Goal: Task Accomplishment & Management: Manage account settings

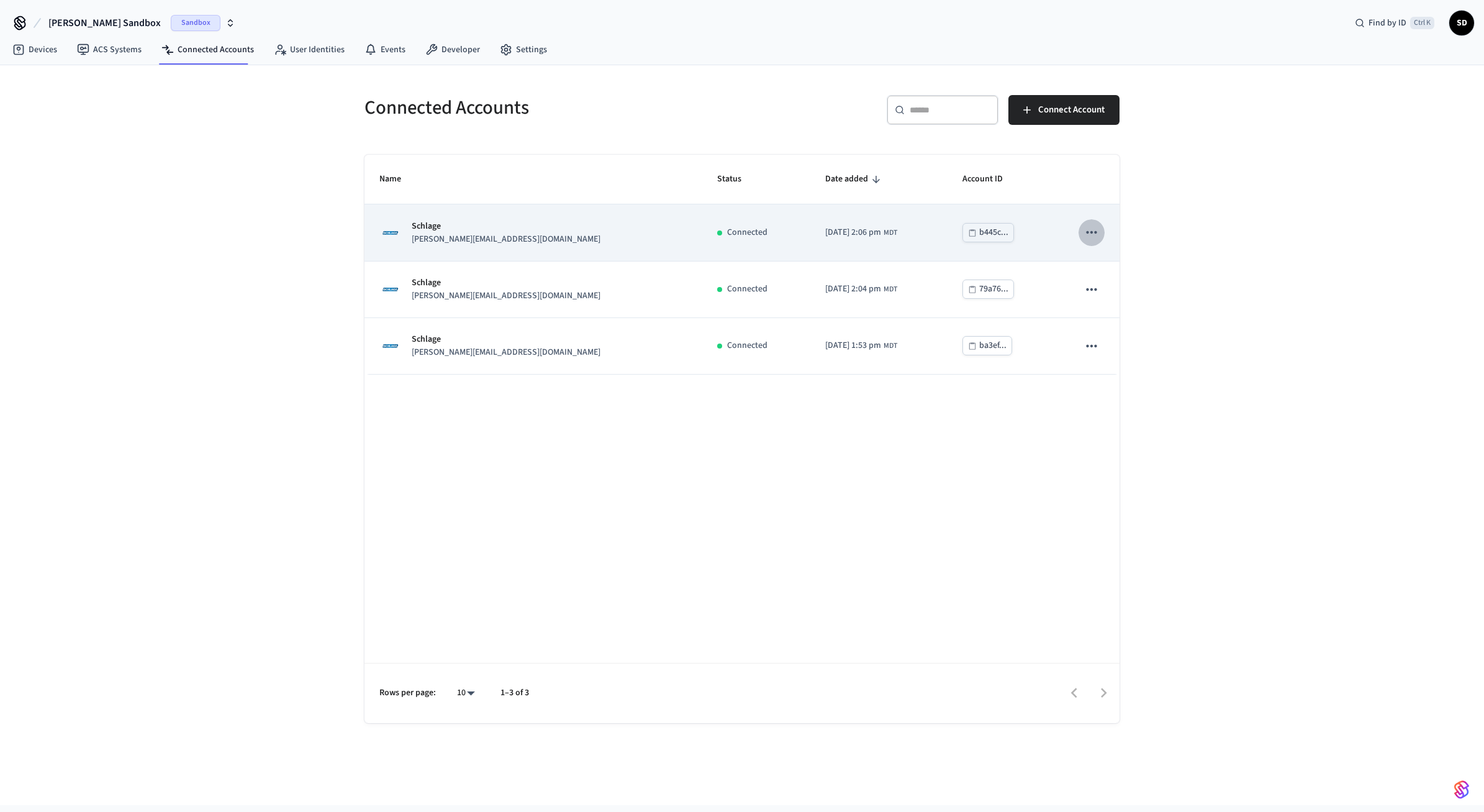
click at [1094, 231] on icon "sticky table" at bounding box center [1092, 232] width 17 height 17
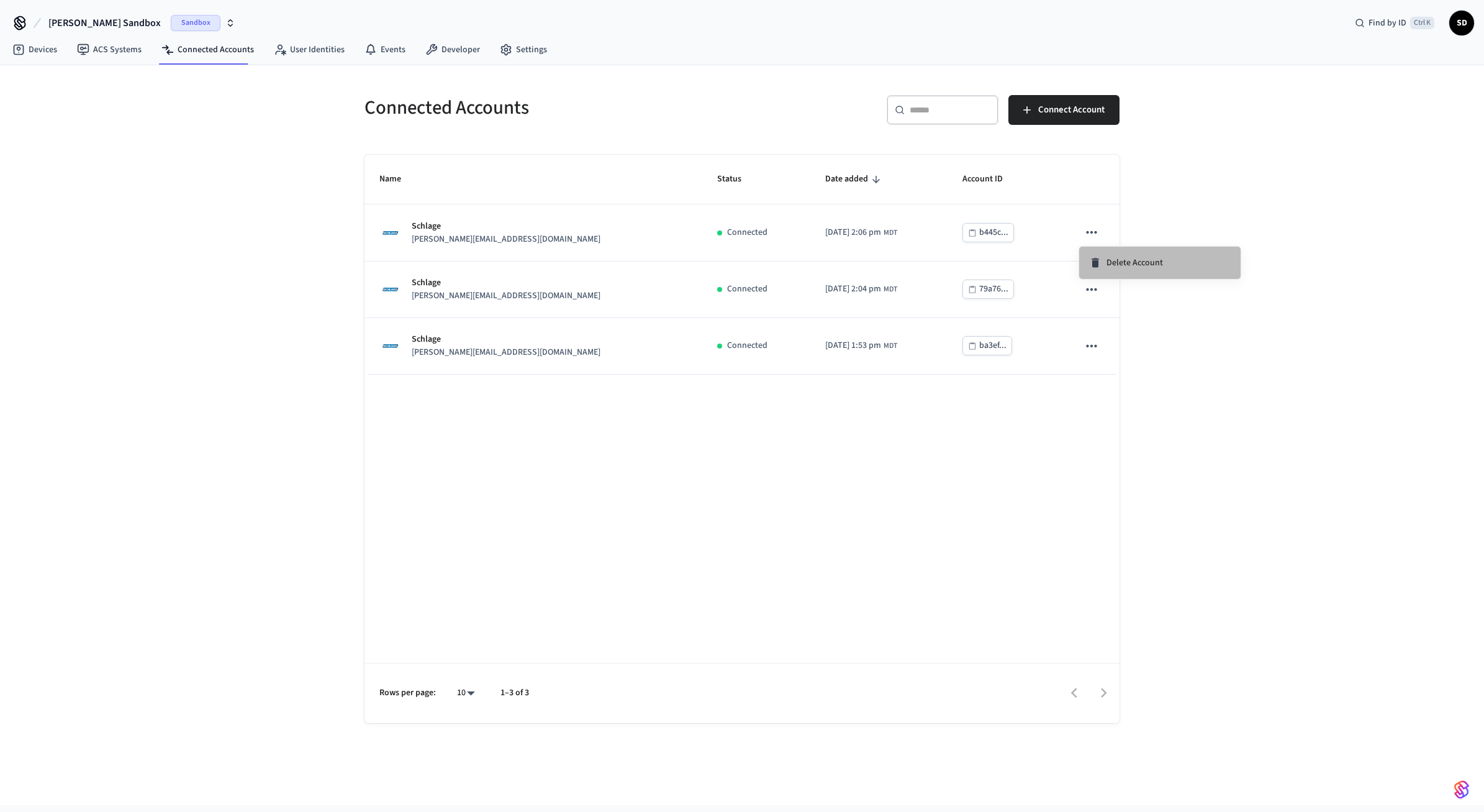
click at [1121, 264] on span "Delete Account" at bounding box center [1135, 262] width 56 height 12
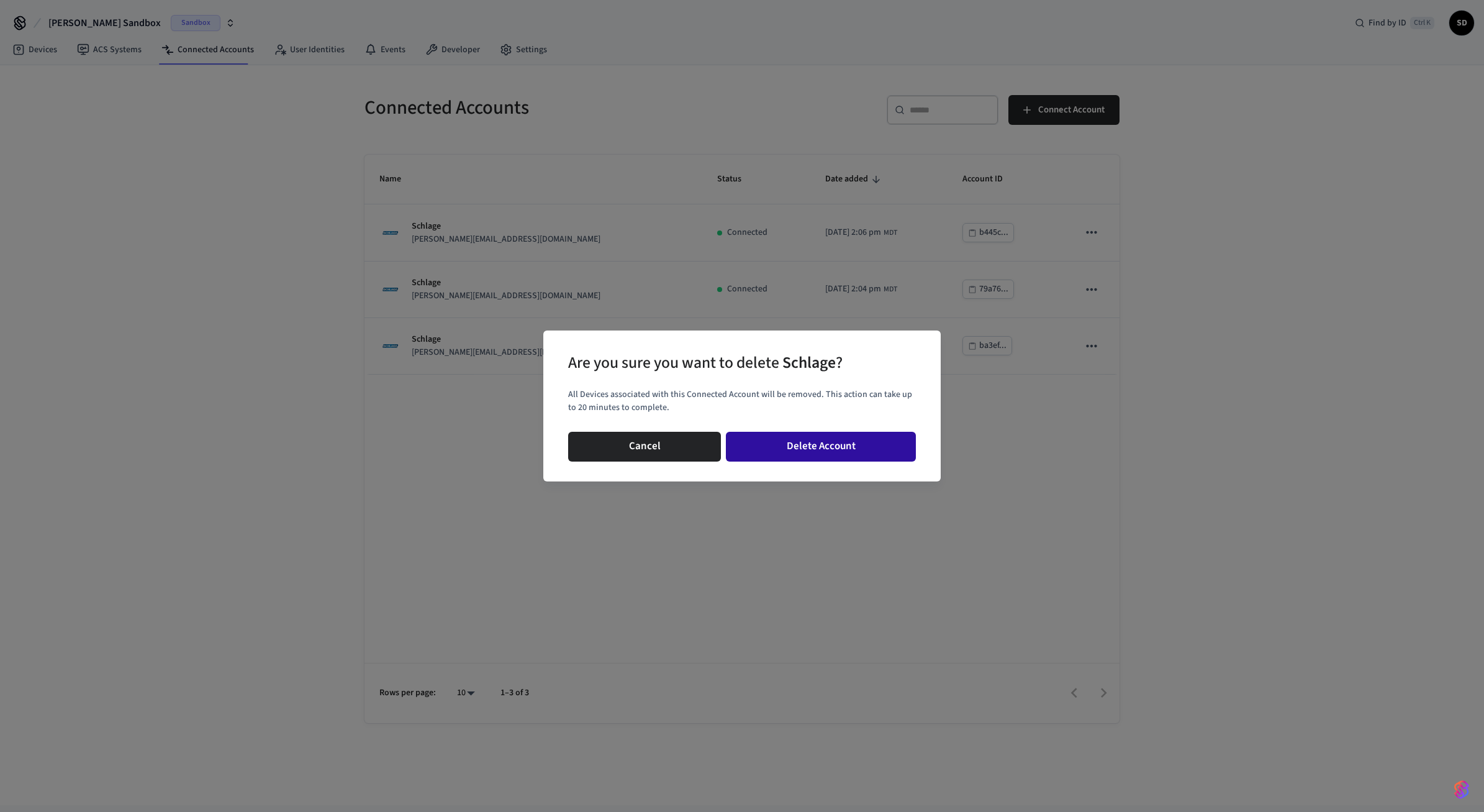
drag, startPoint x: 815, startPoint y: 442, endPoint x: 828, endPoint y: 437, distance: 13.9
click at [817, 441] on button "Delete Account" at bounding box center [821, 446] width 190 height 29
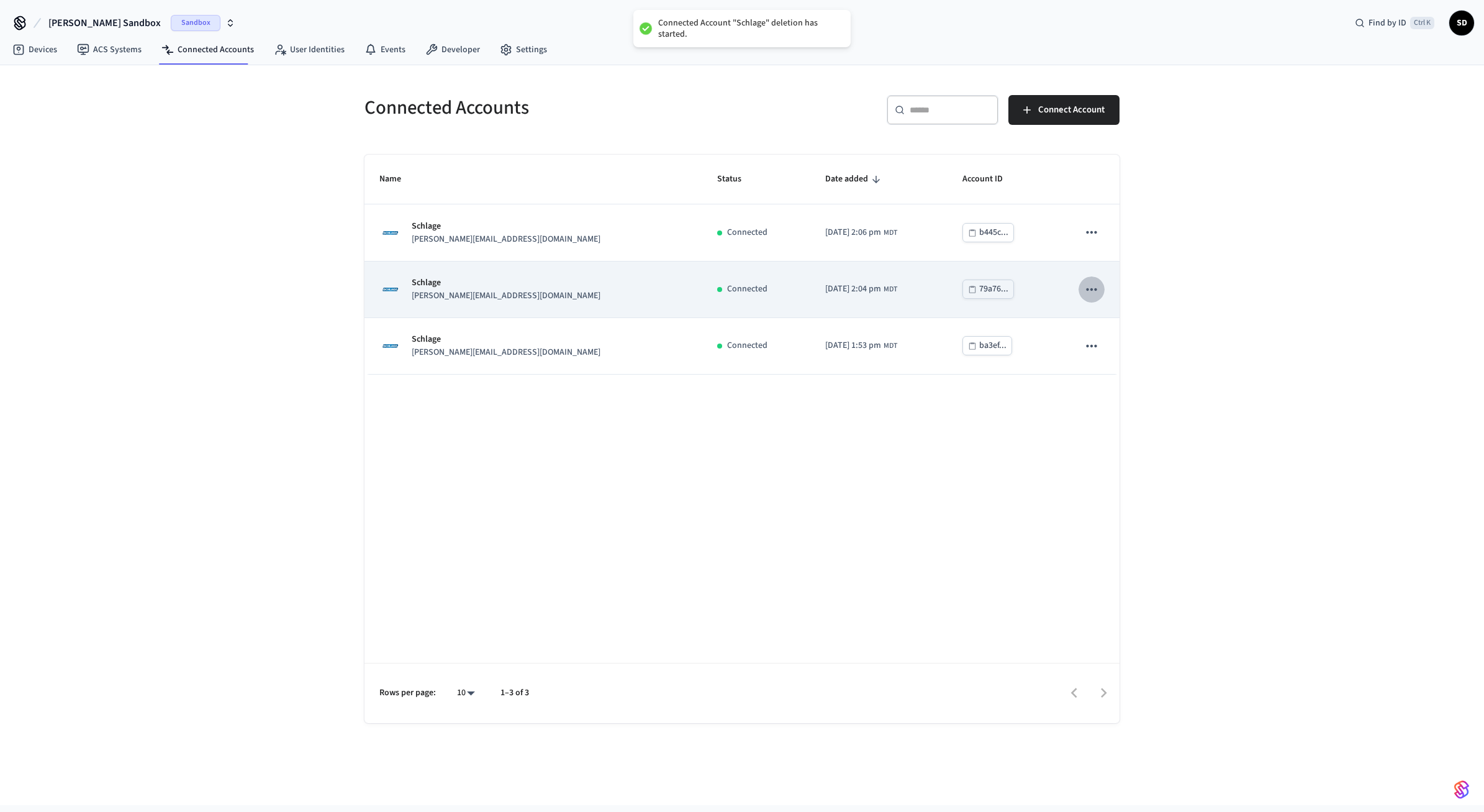
click at [1097, 289] on icon "sticky table" at bounding box center [1091, 288] width 10 height 3
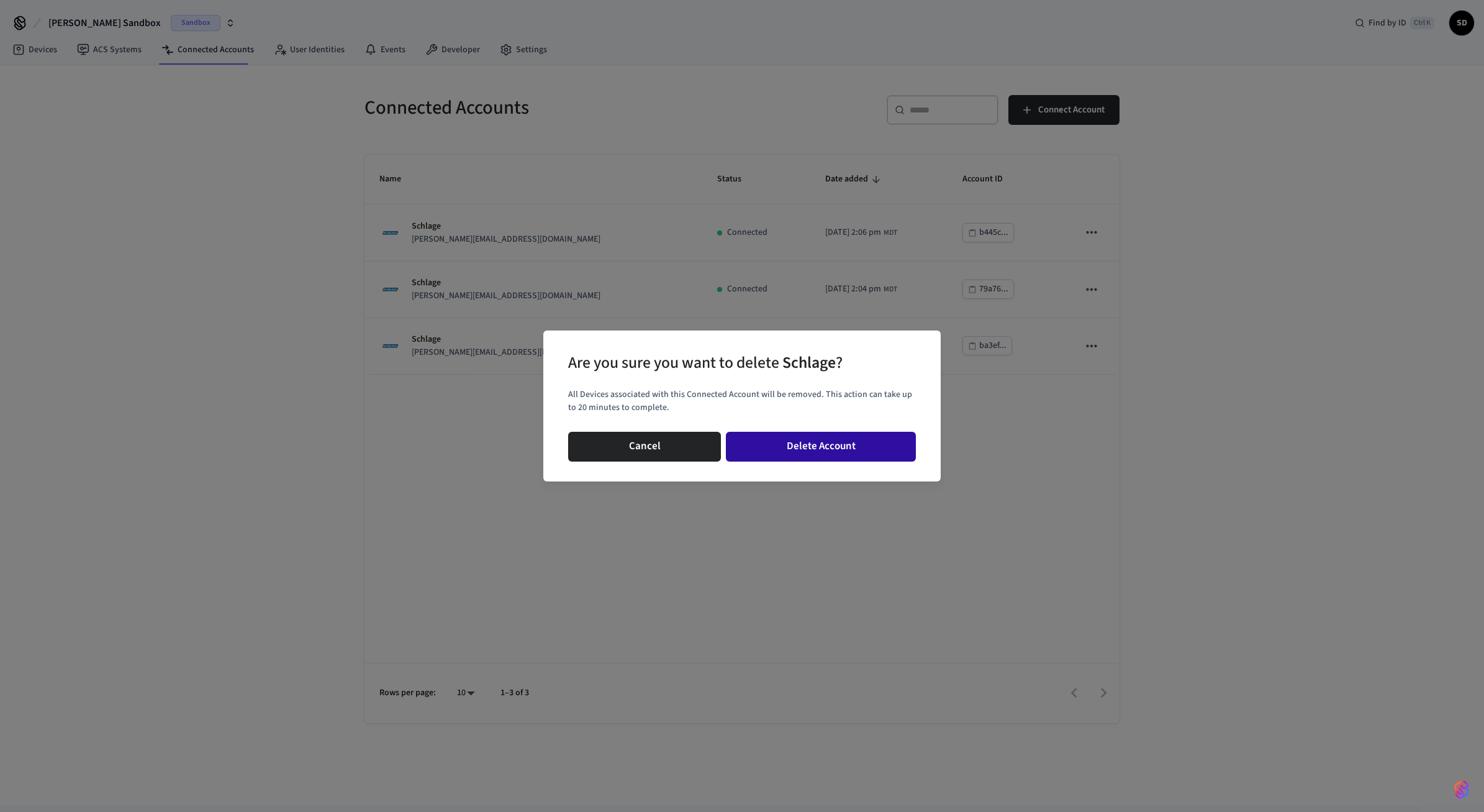
click at [875, 438] on button "Delete Account" at bounding box center [821, 446] width 190 height 29
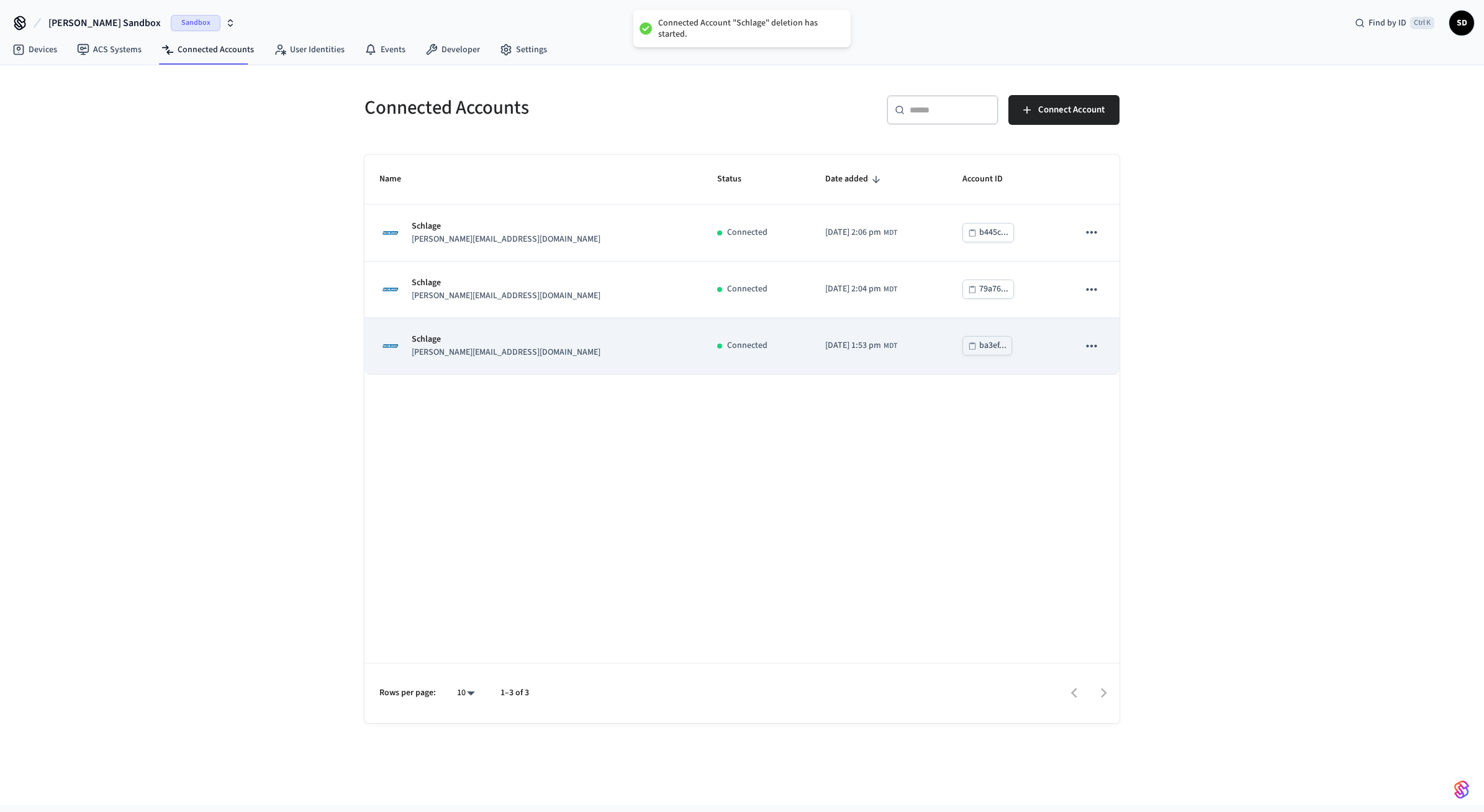
click at [1089, 347] on icon "sticky table" at bounding box center [1092, 347] width 17 height 17
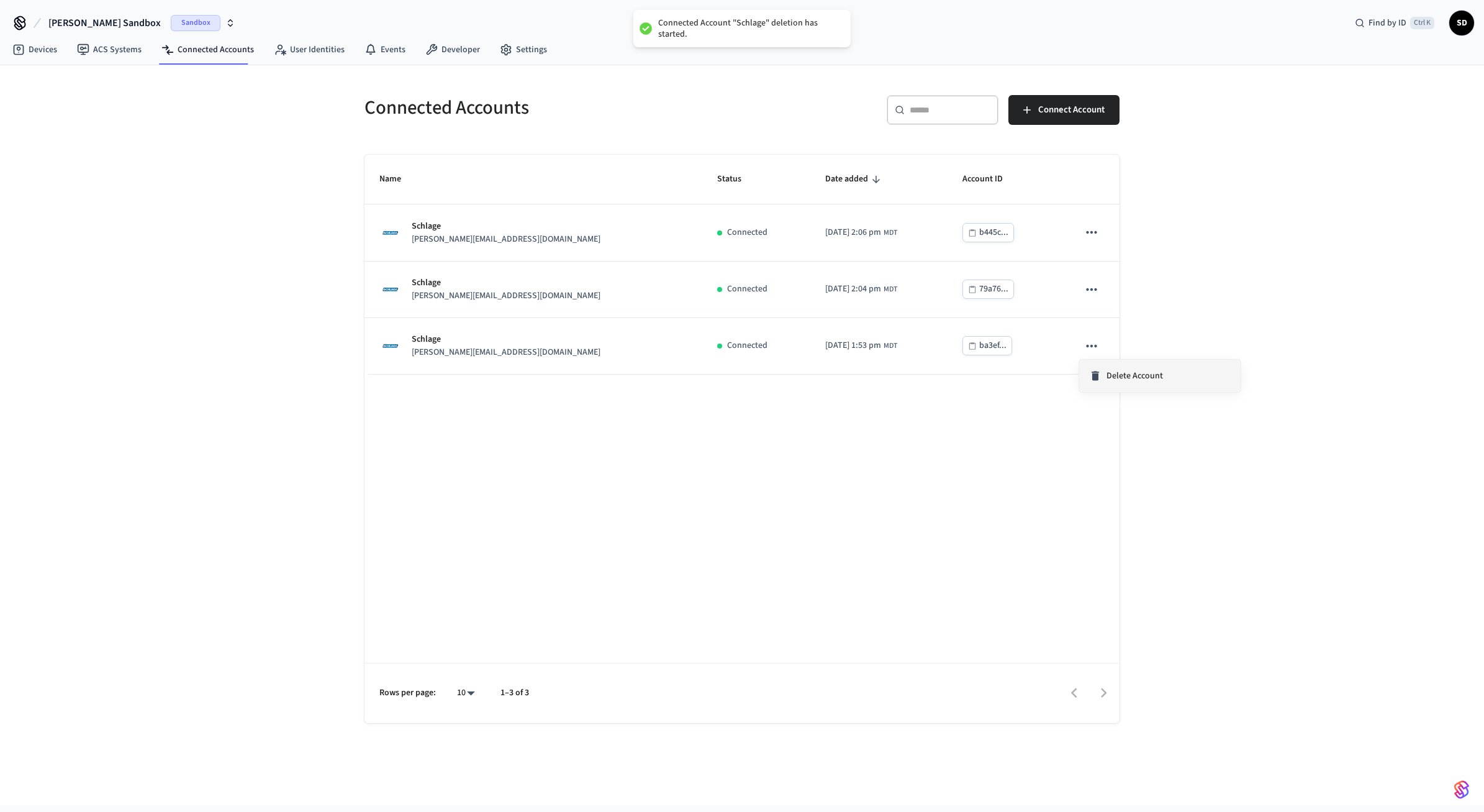
click at [1123, 374] on span "Delete Account" at bounding box center [1135, 375] width 56 height 12
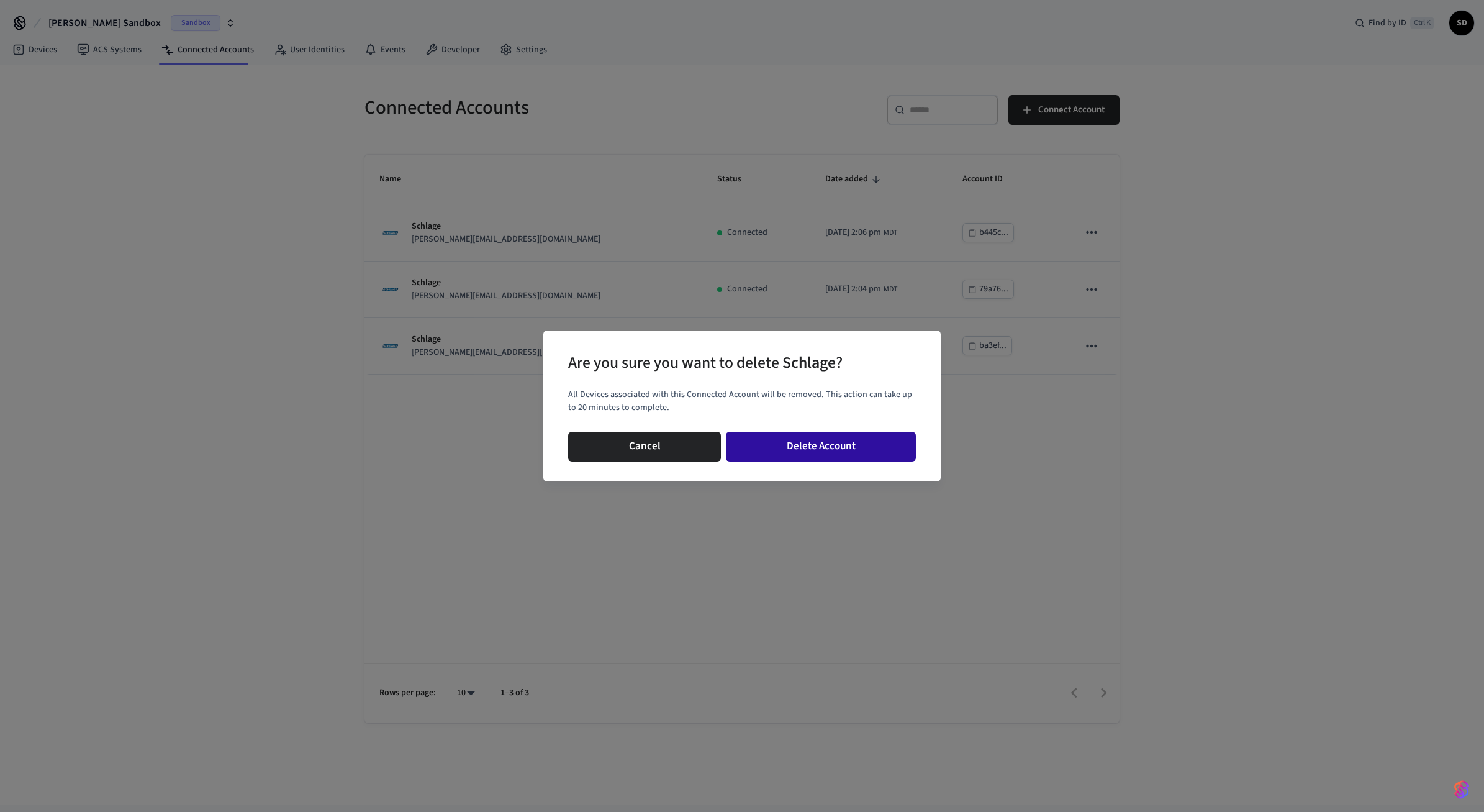
click at [871, 445] on button "Delete Account" at bounding box center [821, 446] width 190 height 29
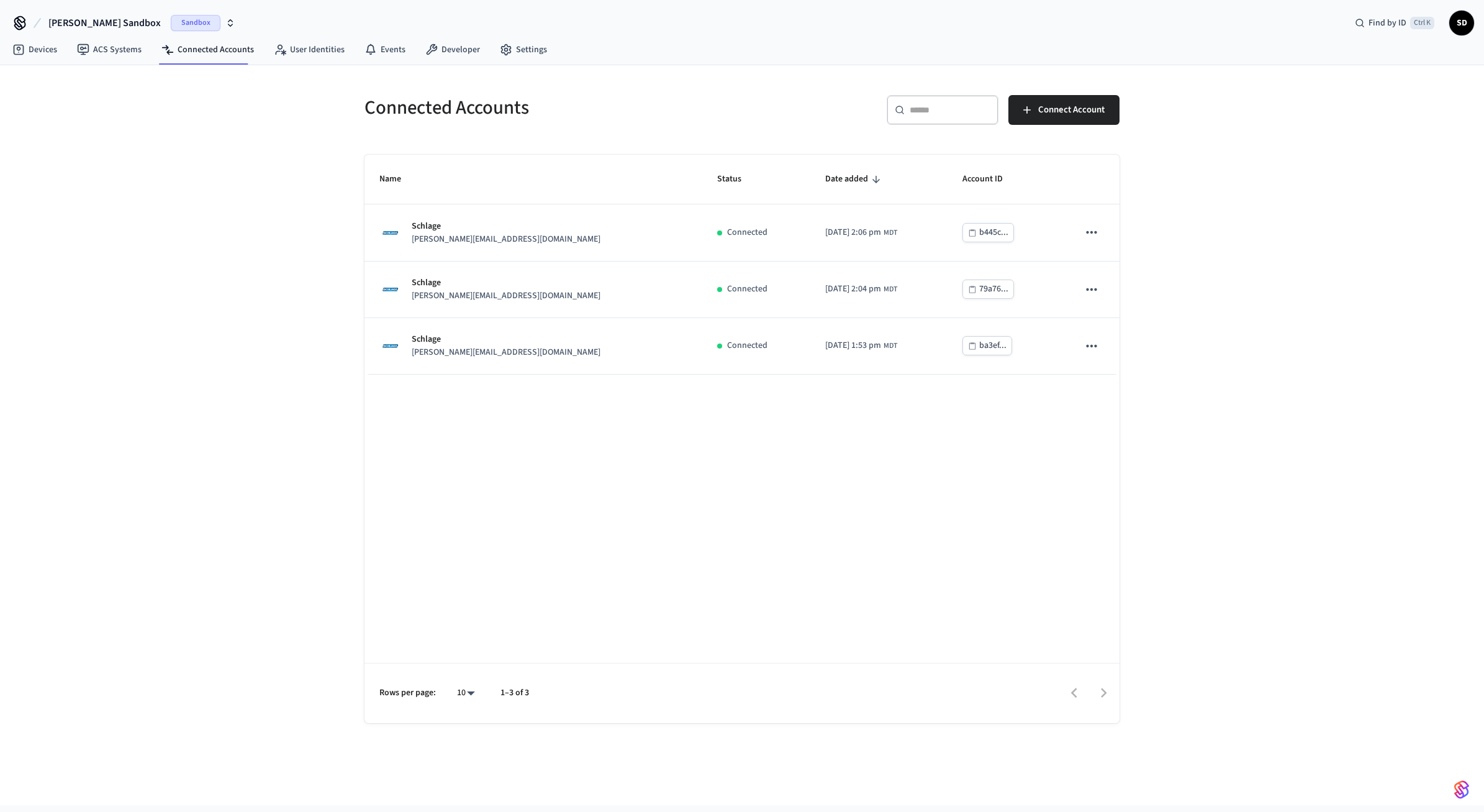
click at [1278, 131] on div "Connected Accounts ​ ​ Connect Account Name Status Date added Account ID Schlag…" at bounding box center [742, 435] width 1484 height 740
click at [1182, 192] on div "Connected Accounts ​ ​ Connect Account Name Status Date added Account ID Schlag…" at bounding box center [742, 435] width 1484 height 740
click at [1069, 128] on div "​ ​ Connect Account" at bounding box center [935, 114] width 371 height 40
click at [1075, 104] on span "Connect Account" at bounding box center [1072, 111] width 66 height 17
